Goal: Check status: Check status

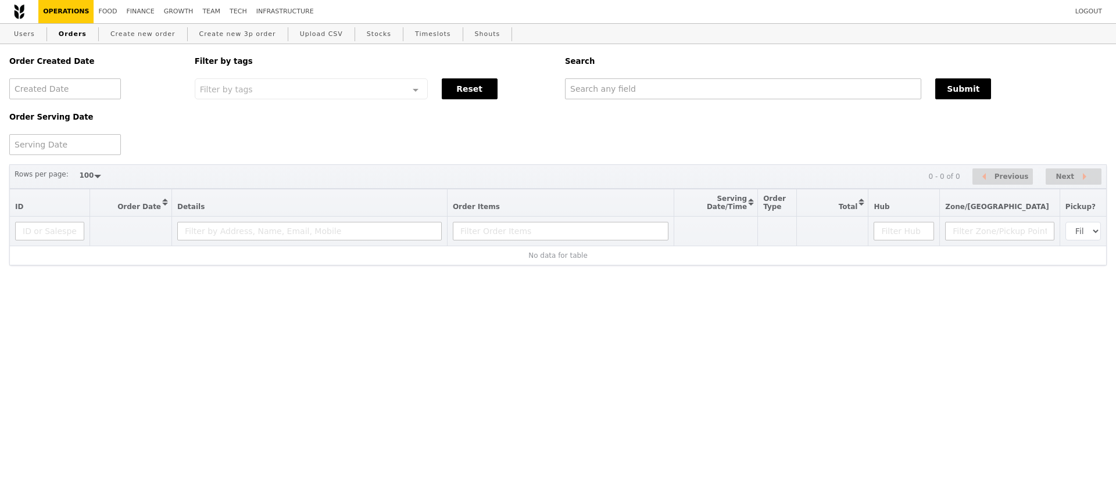
select select "100"
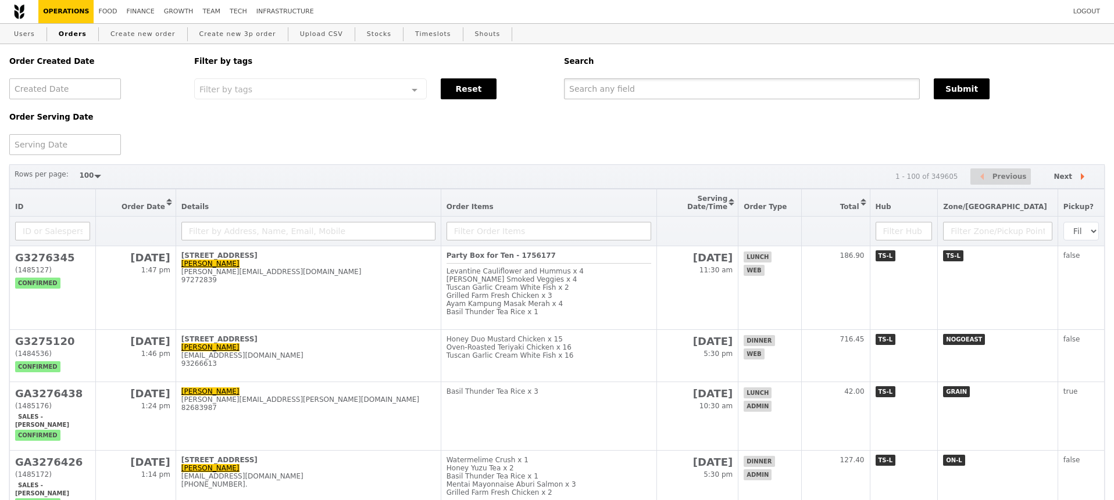
click at [598, 82] on input "text" at bounding box center [742, 88] width 356 height 21
paste input "[EMAIL_ADDRESS][DOMAIN_NAME]"
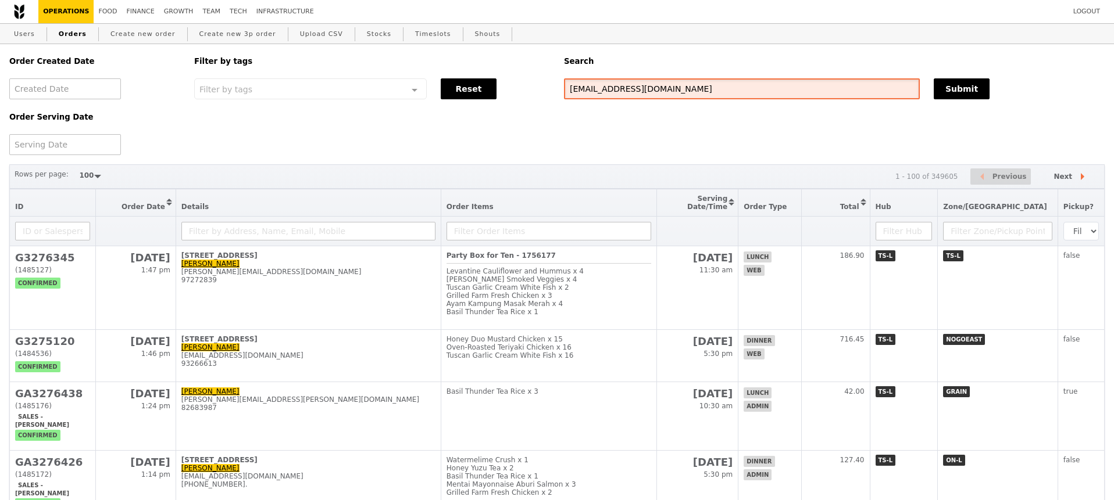
type input "[EMAIL_ADDRESS][DOMAIN_NAME]"
